Goal: Navigation & Orientation: Find specific page/section

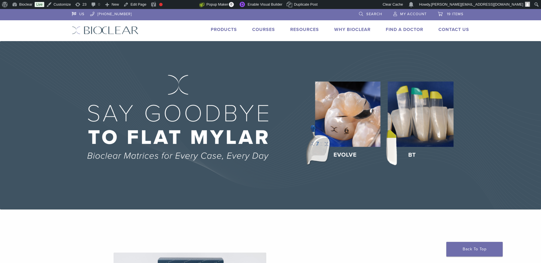
click at [227, 30] on link "Products" at bounding box center [224, 30] width 26 height 6
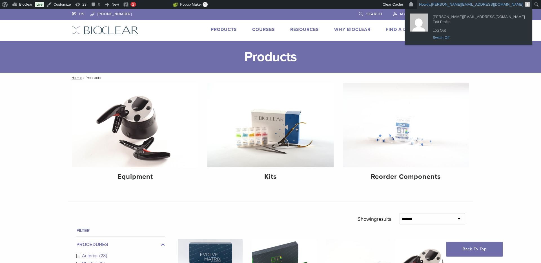
click at [491, 36] on link "Switch Off" at bounding box center [479, 37] width 98 height 7
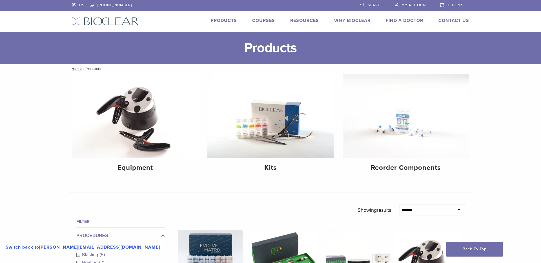
click at [231, 21] on link "Products" at bounding box center [224, 21] width 26 height 6
